Goal: Find specific page/section: Find specific page/section

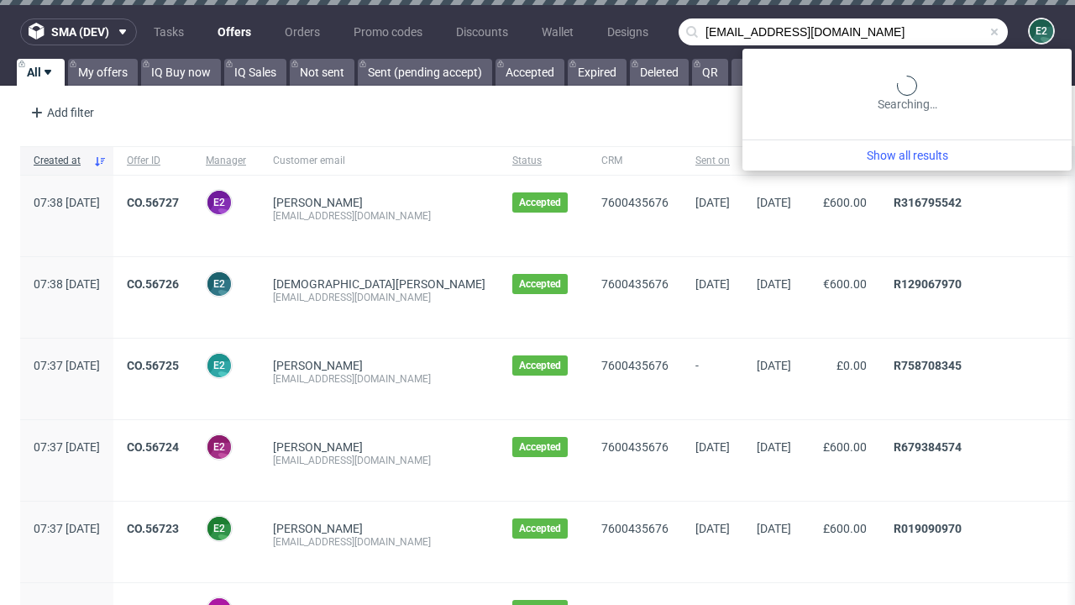
type input "[EMAIL_ADDRESS][DOMAIN_NAME]"
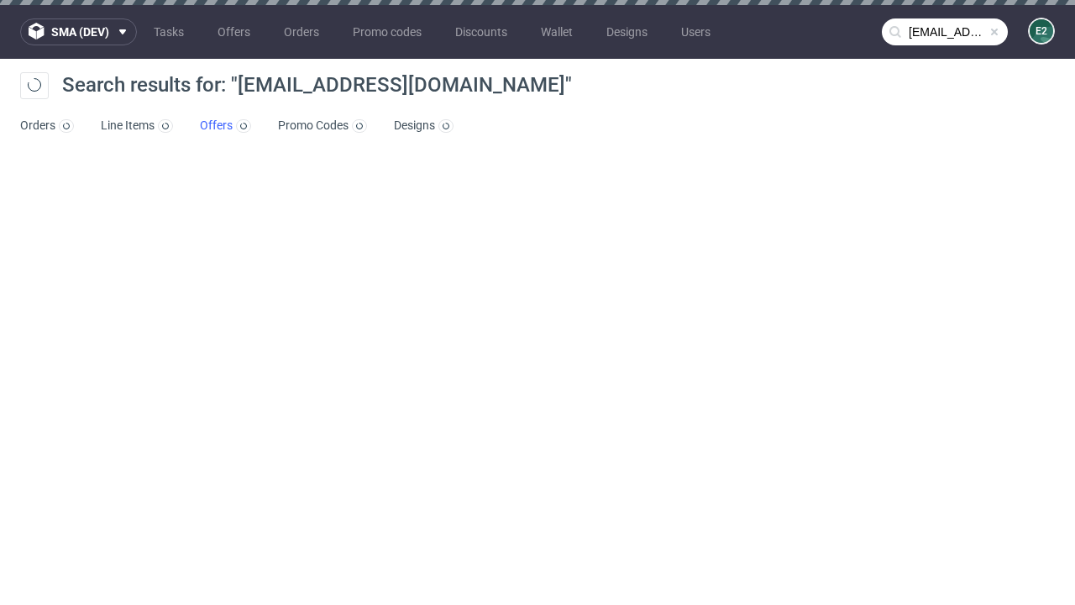
click at [225, 126] on link "Offers" at bounding box center [225, 126] width 51 height 27
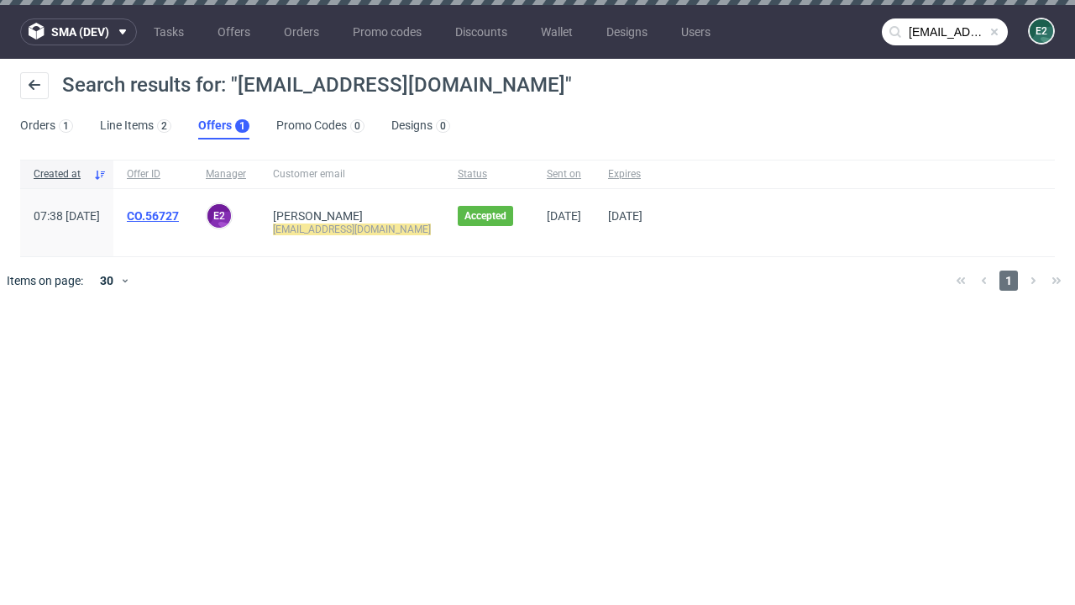
click at [179, 216] on link "CO.56727" at bounding box center [153, 215] width 52 height 13
